Goal: Find specific page/section

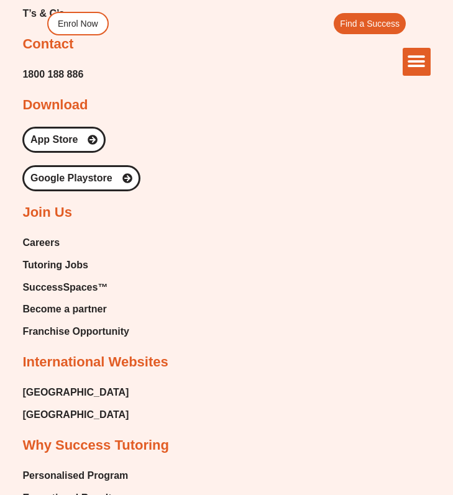
scroll to position [2688, 0]
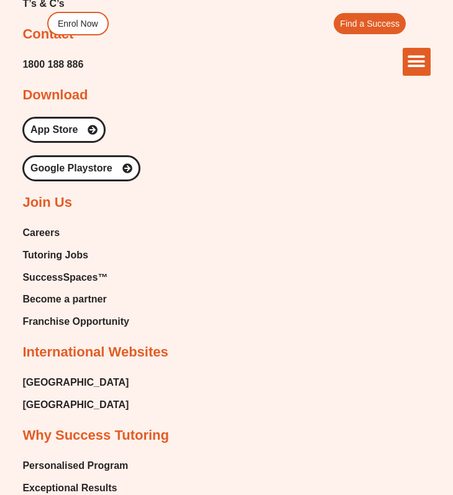
click at [60, 246] on span "Tutoring Jobs" at bounding box center [54, 255] width 65 height 19
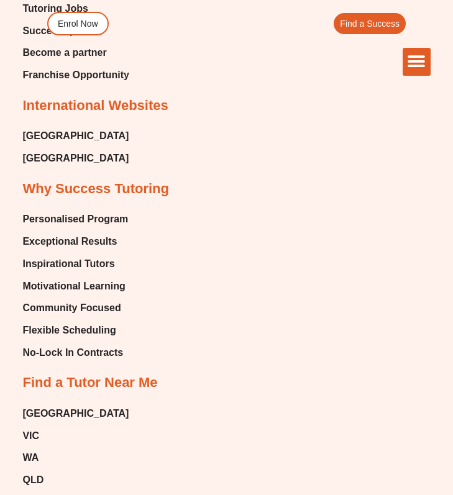
scroll to position [2935, 0]
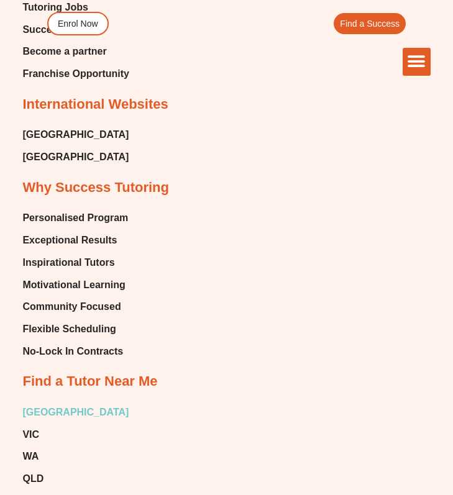
click at [34, 403] on span "[GEOGRAPHIC_DATA]" at bounding box center [75, 412] width 106 height 19
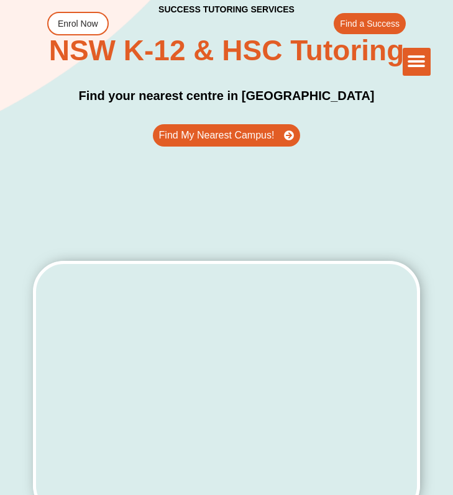
scroll to position [282, 0]
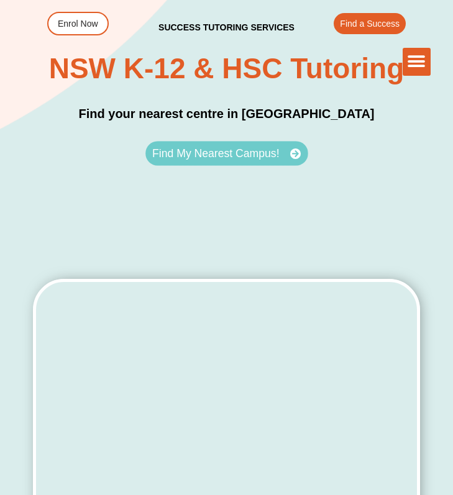
click at [254, 154] on span "Find My Nearest Campus!" at bounding box center [215, 153] width 127 height 11
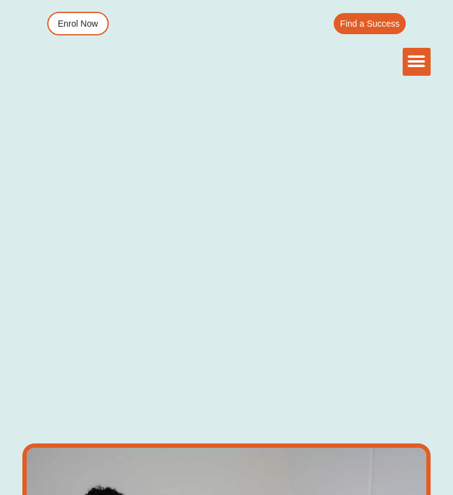
scroll to position [575, 0]
